Goal: Information Seeking & Learning: Check status

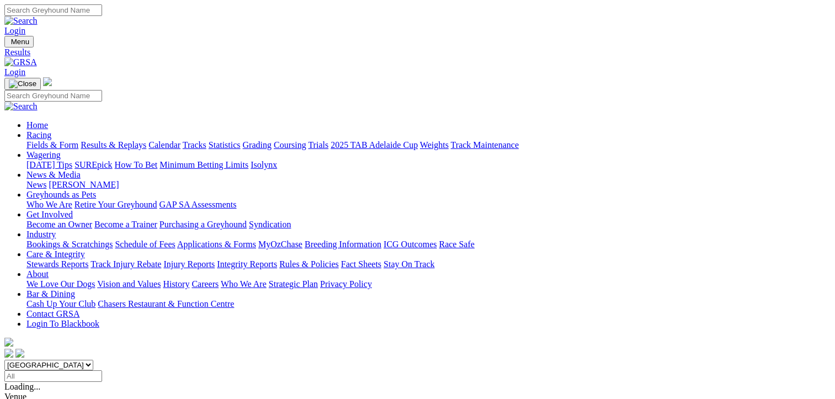
scroll to position [166, 0]
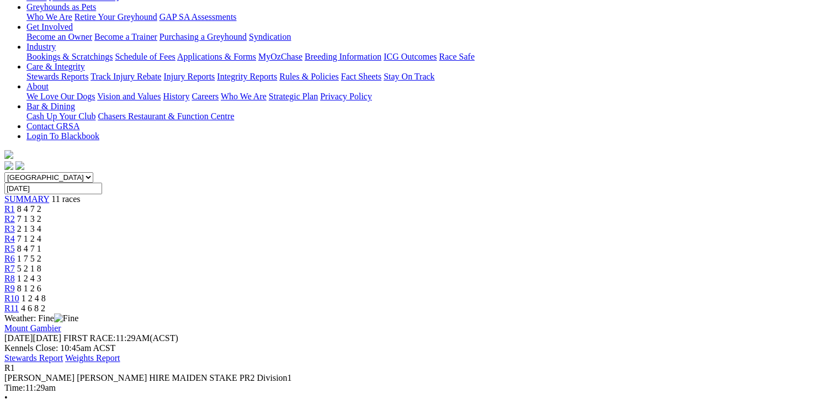
scroll to position [166, 0]
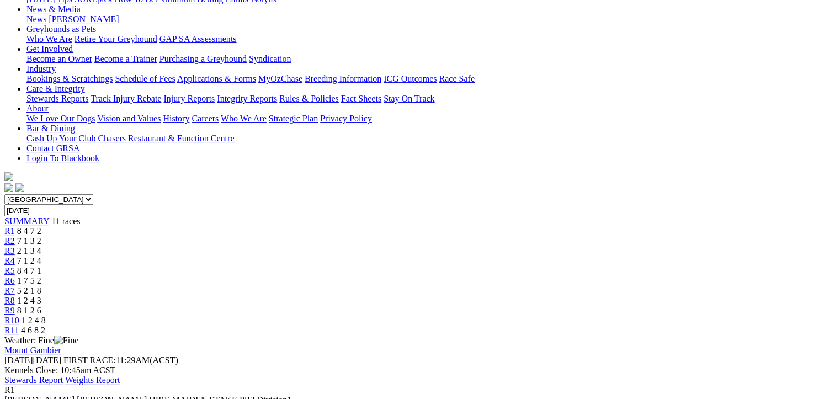
click at [45, 326] on span "4 6 8 2" at bounding box center [33, 330] width 24 height 9
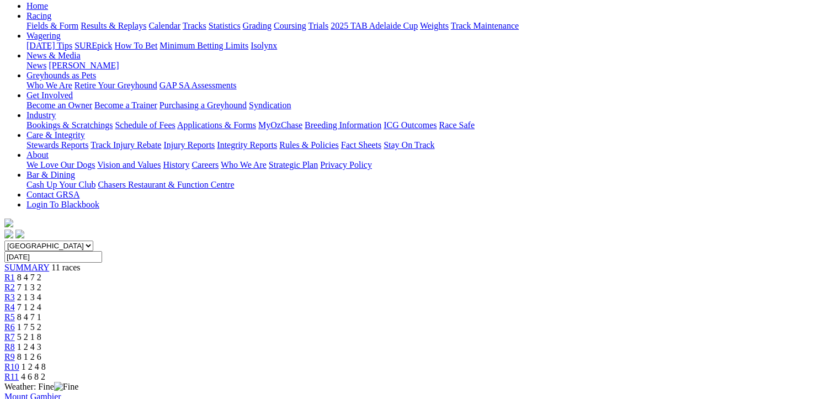
scroll to position [109, 0]
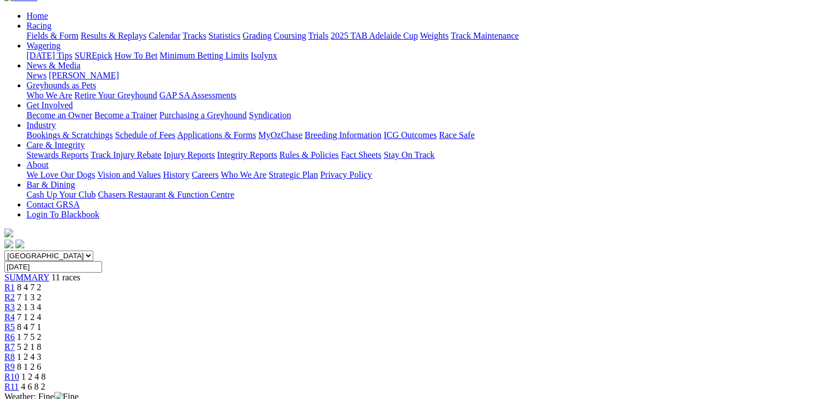
click at [19, 372] on span "R10" at bounding box center [11, 376] width 15 height 9
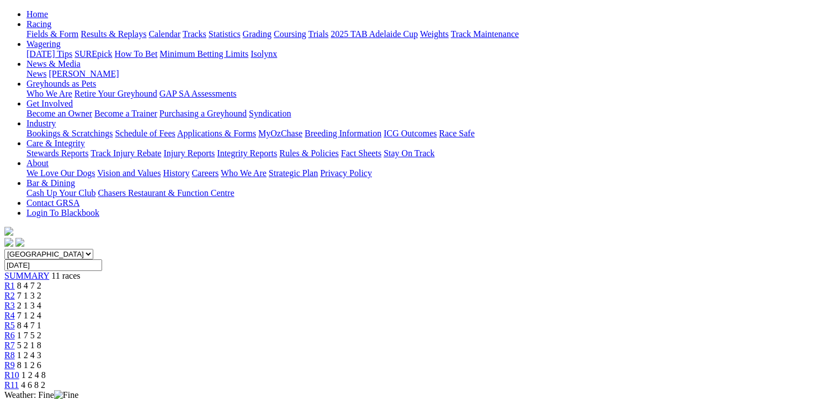
scroll to position [110, 0]
click at [15, 361] on span "R9" at bounding box center [9, 365] width 10 height 9
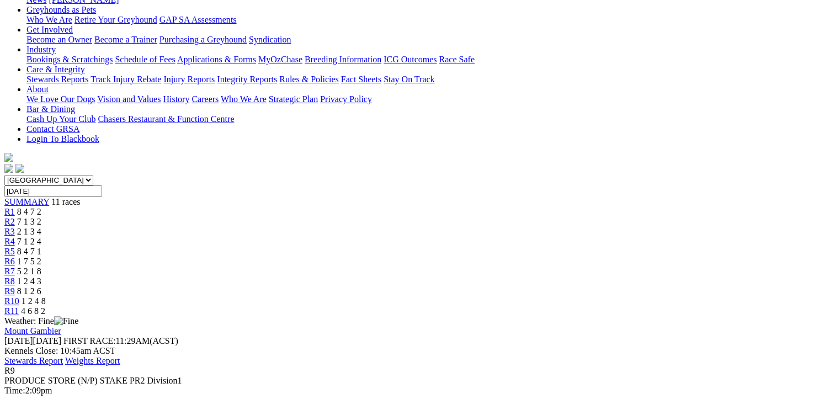
scroll to position [166, 0]
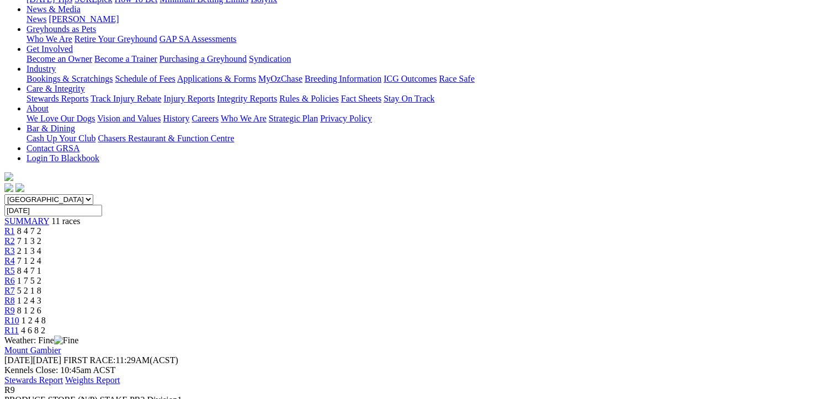
click at [41, 296] on span "1 2 4 3" at bounding box center [29, 300] width 24 height 9
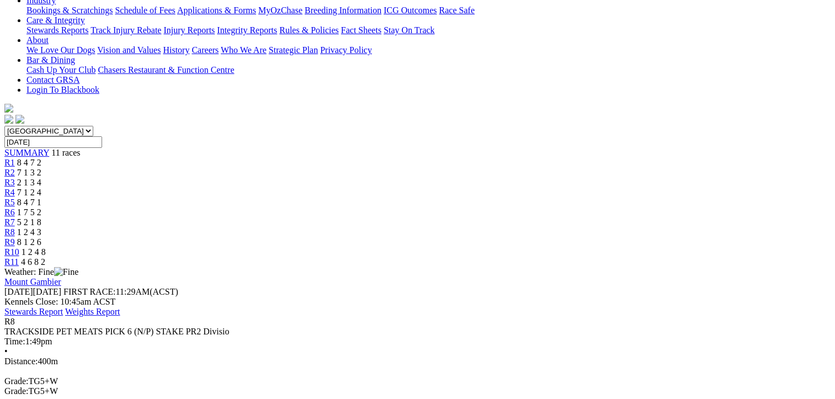
scroll to position [110, 0]
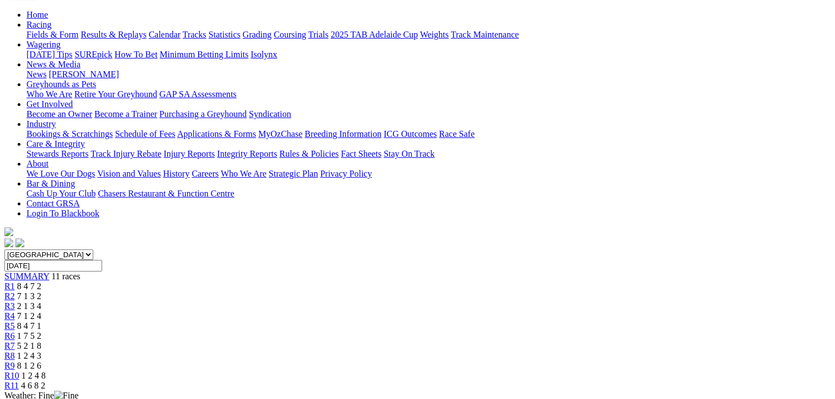
click at [15, 341] on span "R7" at bounding box center [9, 345] width 10 height 9
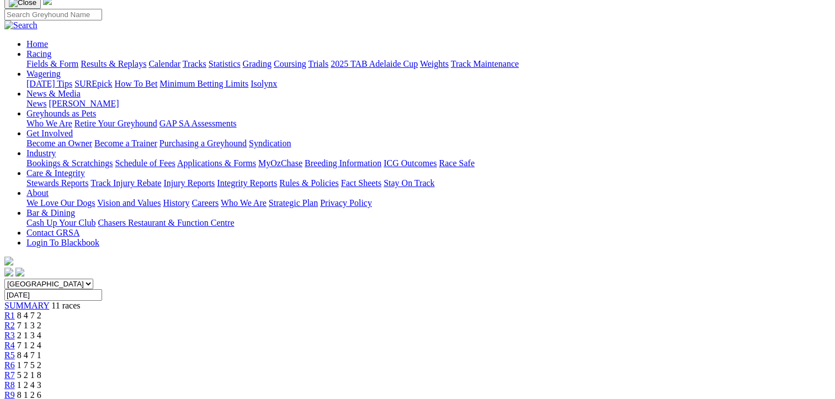
scroll to position [55, 0]
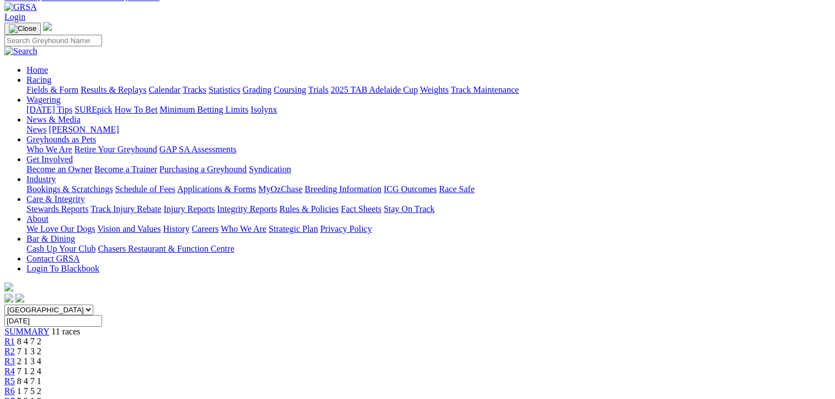
click at [15, 387] on span "R6" at bounding box center [9, 391] width 10 height 9
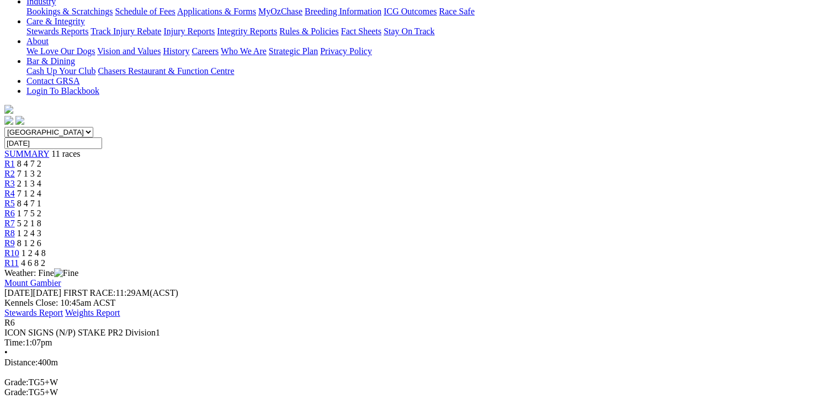
scroll to position [166, 0]
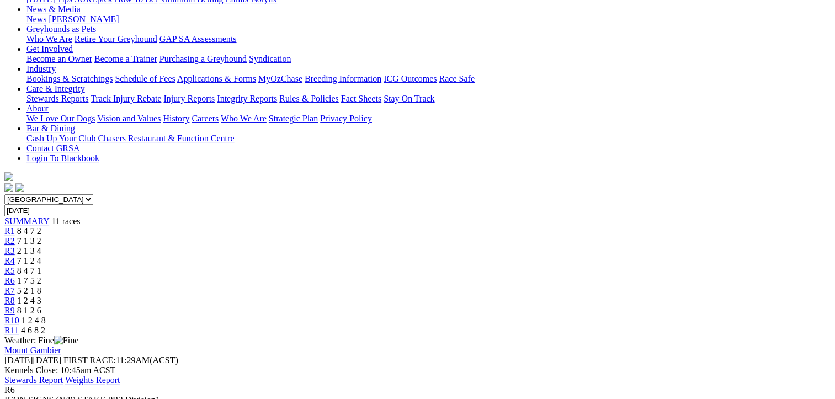
click at [41, 266] on span "8 4 7 1" at bounding box center [29, 270] width 24 height 9
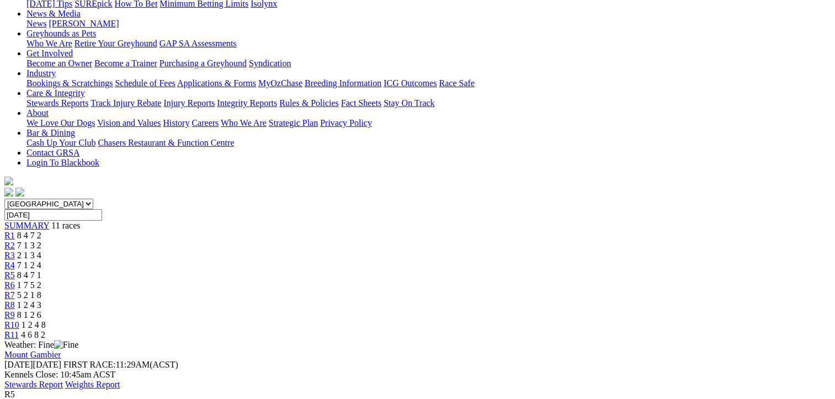
scroll to position [152, 0]
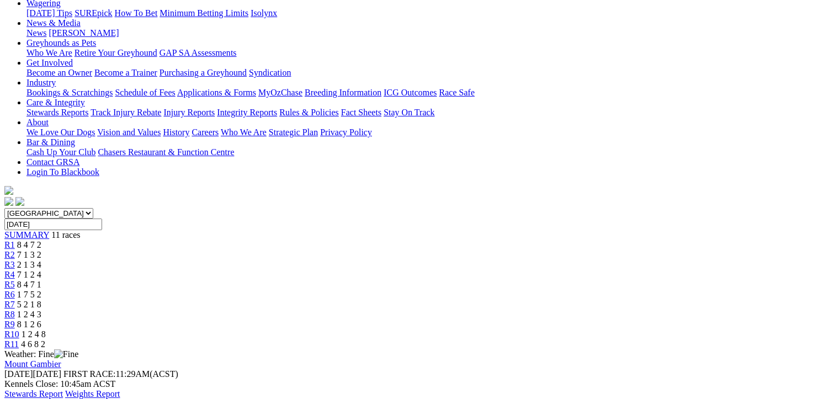
click at [15, 270] on span "R4" at bounding box center [9, 274] width 10 height 9
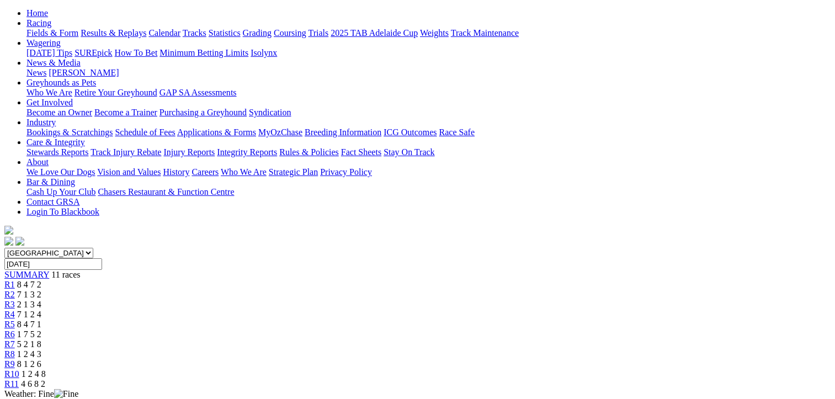
scroll to position [110, 0]
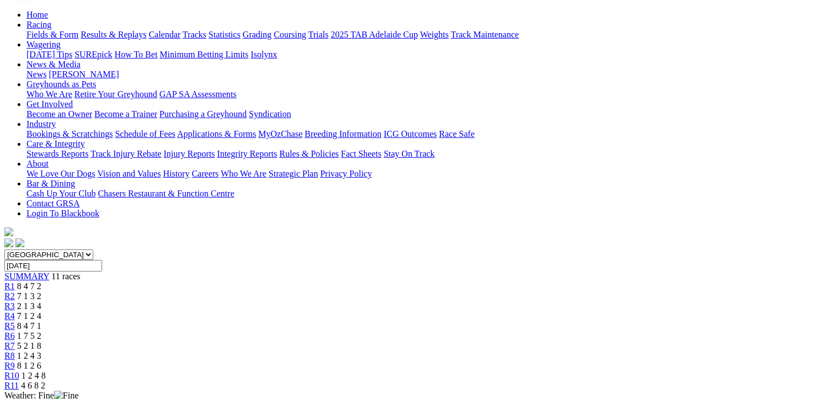
click at [15, 302] on span "R3" at bounding box center [9, 306] width 10 height 9
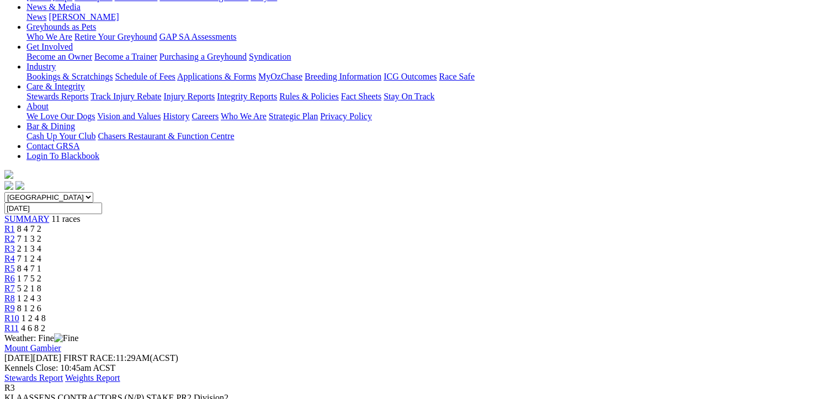
scroll to position [166, 0]
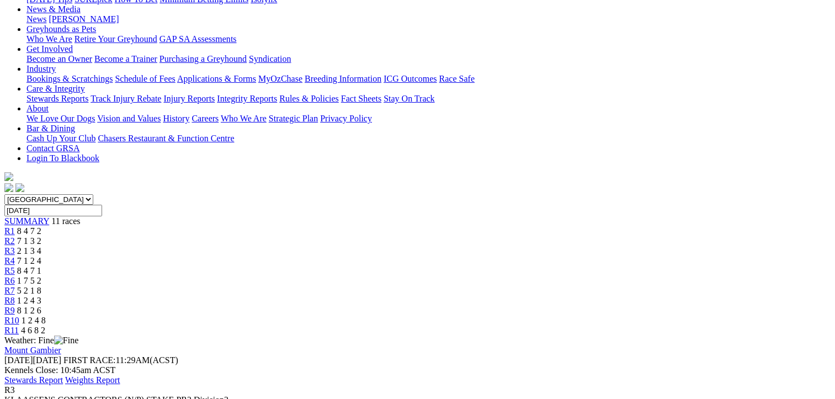
click at [41, 236] on span "7 1 3 2" at bounding box center [29, 240] width 24 height 9
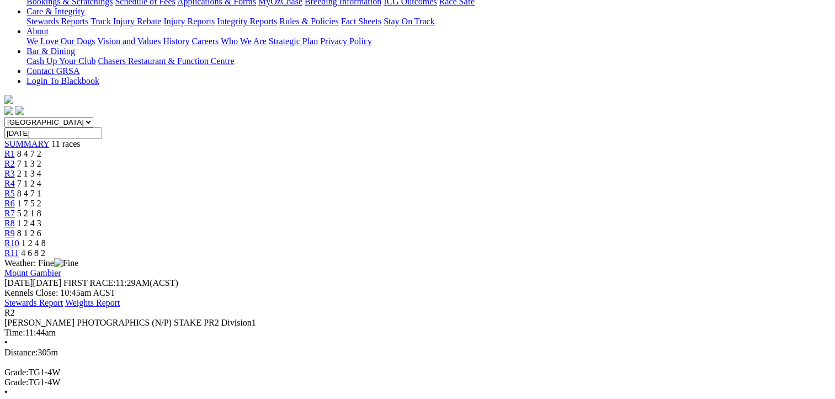
scroll to position [262, 0]
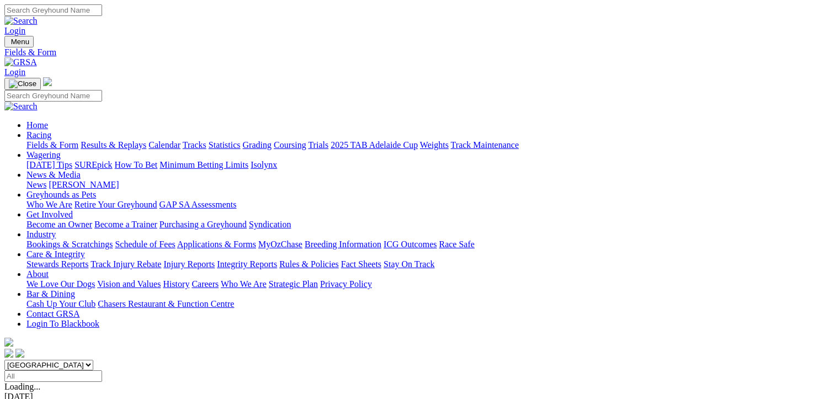
scroll to position [276, 0]
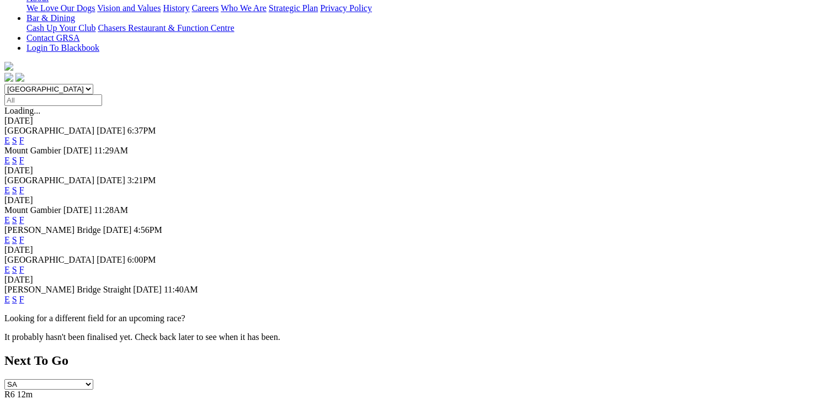
drag, startPoint x: 0, startPoint y: 0, endPoint x: 559, endPoint y: 108, distance: 569.8
click at [24, 215] on link "F" at bounding box center [21, 219] width 5 height 9
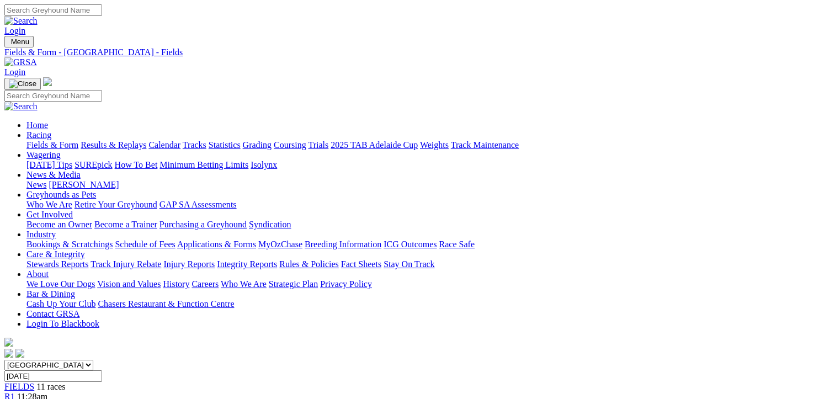
click at [62, 140] on link "Fields & Form" at bounding box center [53, 144] width 52 height 9
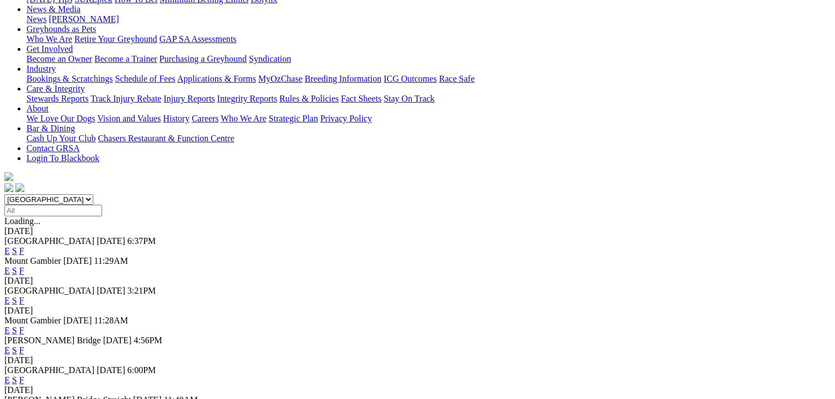
click at [10, 326] on link "E" at bounding box center [7, 330] width 6 height 9
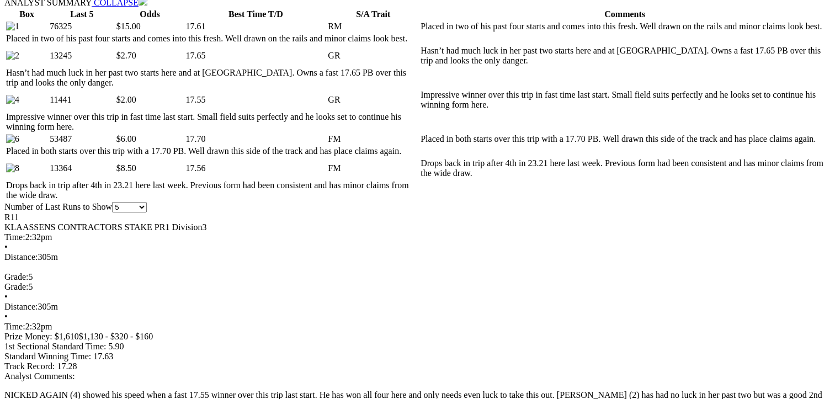
scroll to position [773, 0]
